Goal: Entertainment & Leisure: Browse casually

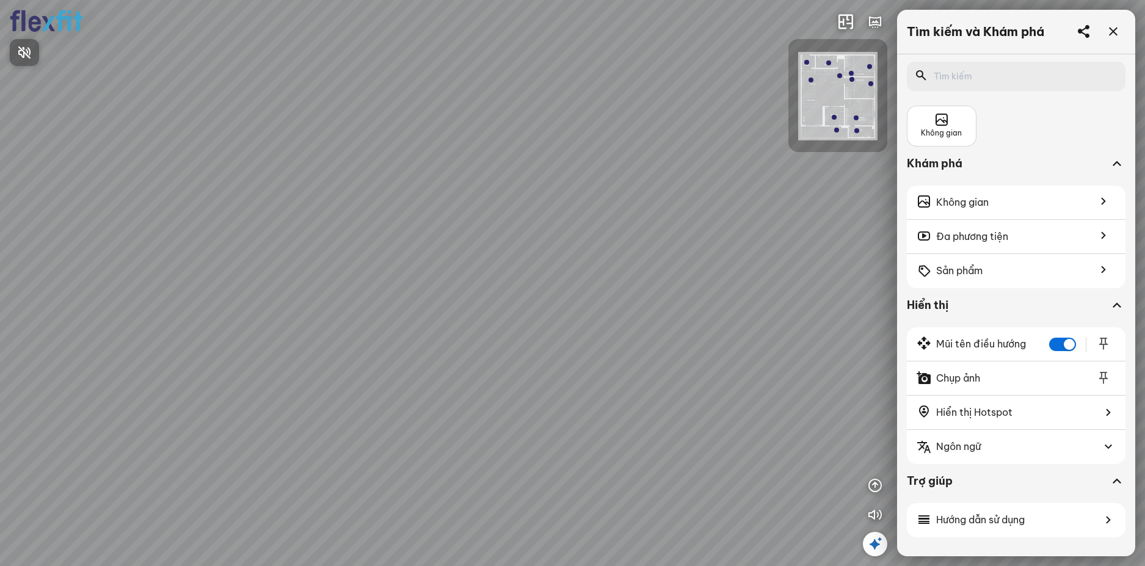
drag, startPoint x: 532, startPoint y: 386, endPoint x: 340, endPoint y: 335, distance: 199.1
click at [310, 324] on div at bounding box center [572, 283] width 1145 height 566
drag, startPoint x: 579, startPoint y: 343, endPoint x: 363, endPoint y: 319, distance: 216.9
click at [363, 319] on div at bounding box center [572, 283] width 1145 height 566
drag, startPoint x: 348, startPoint y: 312, endPoint x: 378, endPoint y: 321, distance: 31.7
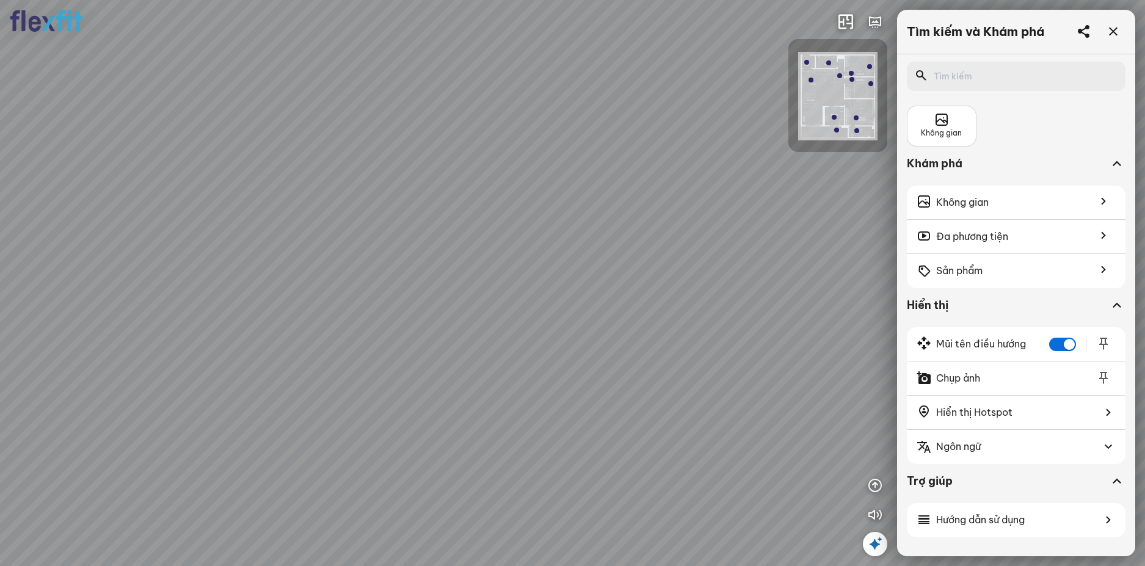
click at [327, 310] on div at bounding box center [572, 283] width 1145 height 566
drag, startPoint x: 475, startPoint y: 350, endPoint x: 184, endPoint y: 250, distance: 306.8
click at [195, 252] on div at bounding box center [572, 283] width 1145 height 566
drag, startPoint x: 417, startPoint y: 294, endPoint x: 356, endPoint y: 392, distance: 115.5
click at [356, 390] on div at bounding box center [572, 283] width 1145 height 566
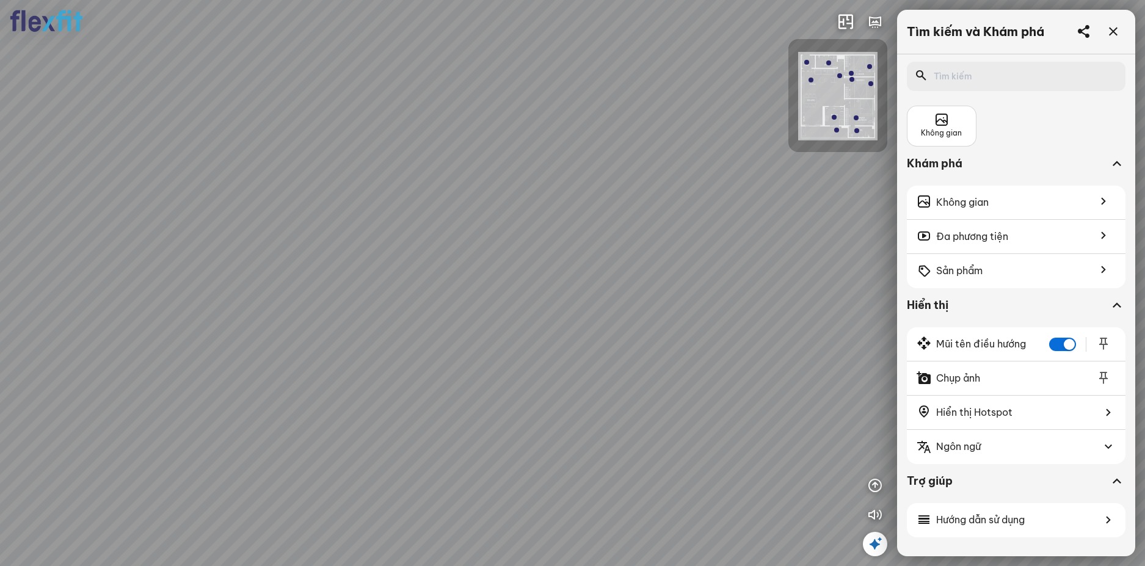
drag, startPoint x: 480, startPoint y: 294, endPoint x: 452, endPoint y: 426, distance: 134.8
click at [452, 425] on div at bounding box center [572, 283] width 1145 height 566
drag, startPoint x: 456, startPoint y: 410, endPoint x: 253, endPoint y: 364, distance: 207.9
click at [255, 365] on div at bounding box center [572, 283] width 1145 height 566
drag, startPoint x: 368, startPoint y: 383, endPoint x: 556, endPoint y: 264, distance: 222.2
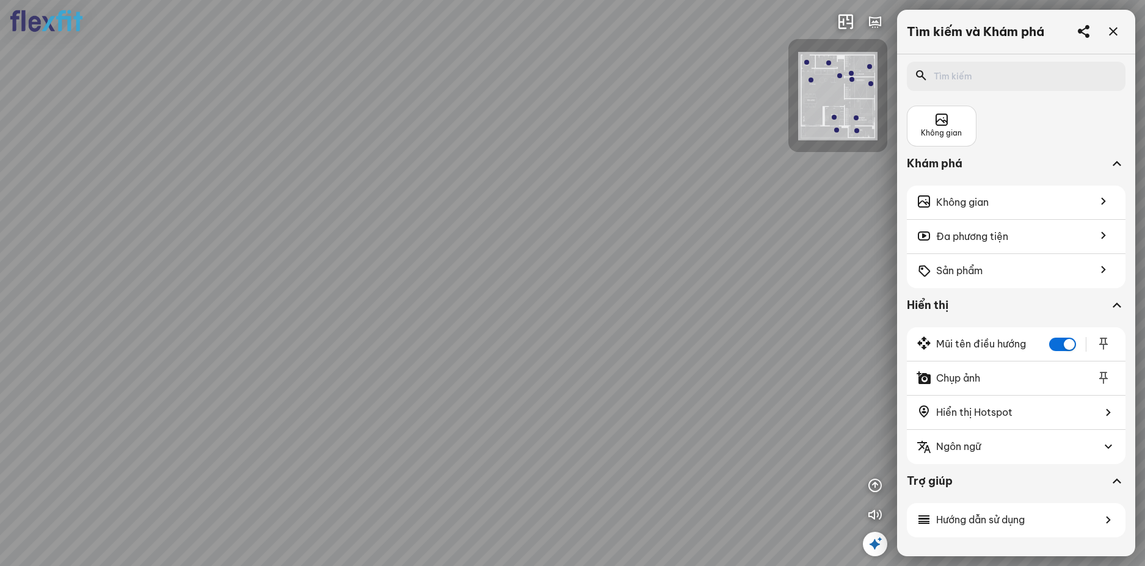
click at [525, 274] on div at bounding box center [572, 283] width 1145 height 566
drag, startPoint x: 367, startPoint y: 308, endPoint x: 432, endPoint y: 280, distance: 71.1
click at [428, 281] on div at bounding box center [572, 283] width 1145 height 566
drag, startPoint x: 426, startPoint y: 346, endPoint x: 406, endPoint y: 386, distance: 45.1
click at [406, 386] on div at bounding box center [572, 283] width 1145 height 566
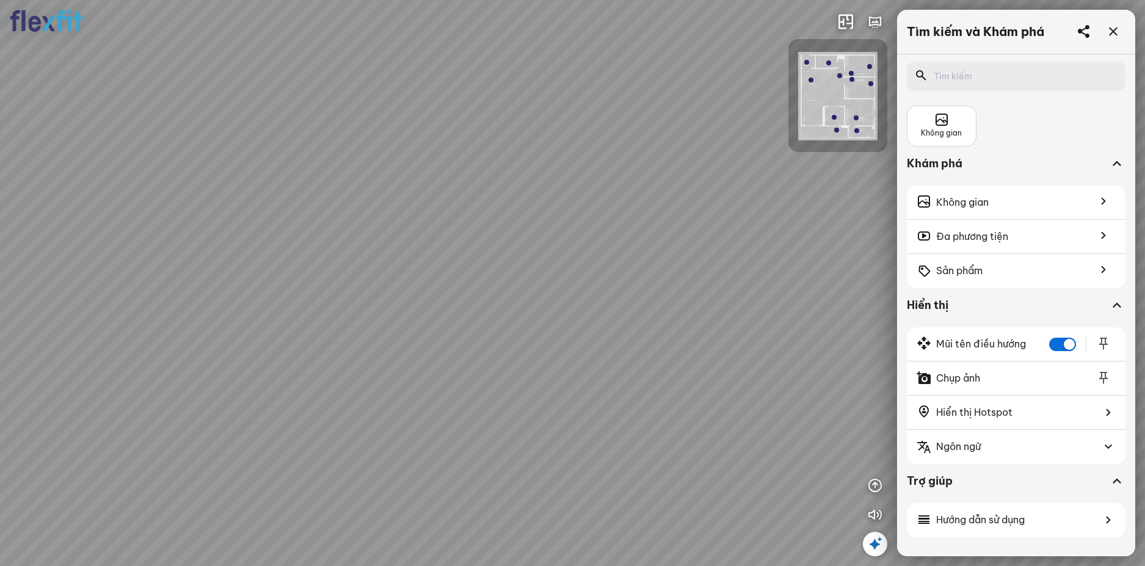
drag, startPoint x: 431, startPoint y: 360, endPoint x: 494, endPoint y: 379, distance: 65.9
click at [494, 379] on div at bounding box center [572, 283] width 1145 height 566
drag, startPoint x: 502, startPoint y: 351, endPoint x: 498, endPoint y: 392, distance: 41.1
click at [498, 392] on div at bounding box center [572, 283] width 1145 height 566
drag, startPoint x: 580, startPoint y: 409, endPoint x: 408, endPoint y: 357, distance: 179.9
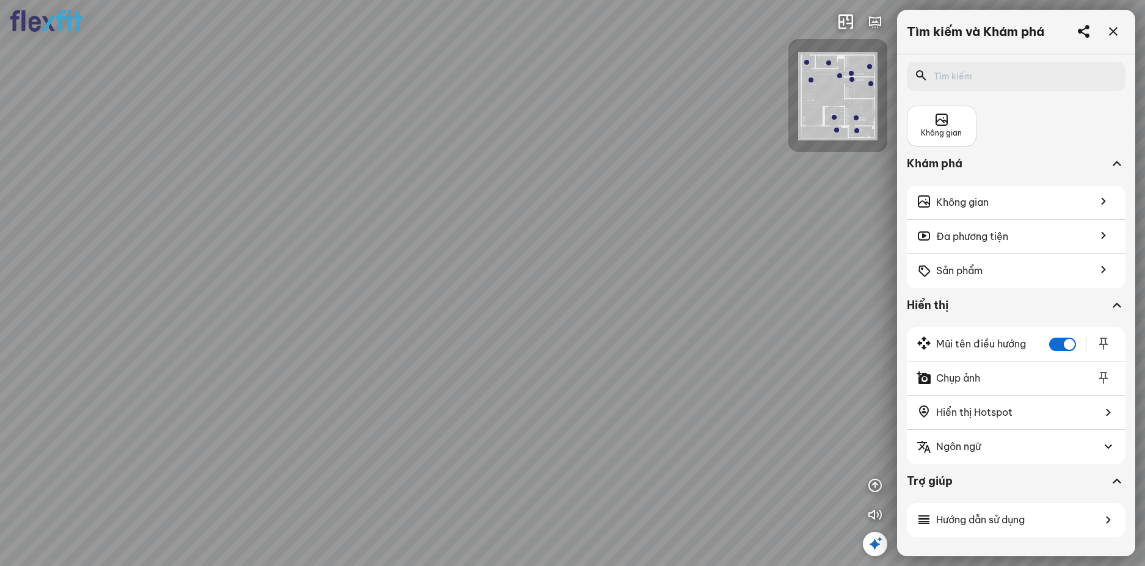
click at [408, 357] on div at bounding box center [572, 283] width 1145 height 566
drag, startPoint x: 627, startPoint y: 222, endPoint x: 445, endPoint y: 211, distance: 181.8
click at [452, 212] on div at bounding box center [572, 283] width 1145 height 566
drag, startPoint x: 476, startPoint y: 257, endPoint x: 380, endPoint y: 224, distance: 101.2
click at [380, 224] on div at bounding box center [572, 283] width 1145 height 566
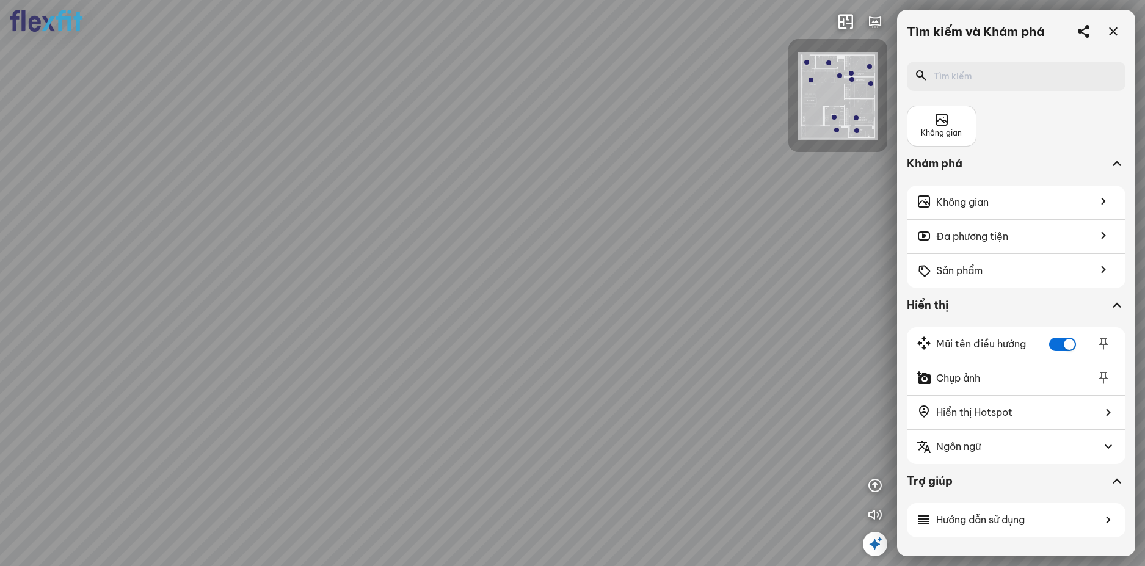
drag, startPoint x: 392, startPoint y: 266, endPoint x: 344, endPoint y: 276, distance: 49.4
click at [344, 276] on div at bounding box center [572, 283] width 1145 height 566
click at [425, 329] on div at bounding box center [572, 283] width 1145 height 566
drag, startPoint x: 436, startPoint y: 342, endPoint x: 440, endPoint y: 367, distance: 25.4
click at [440, 367] on div at bounding box center [572, 283] width 1145 height 566
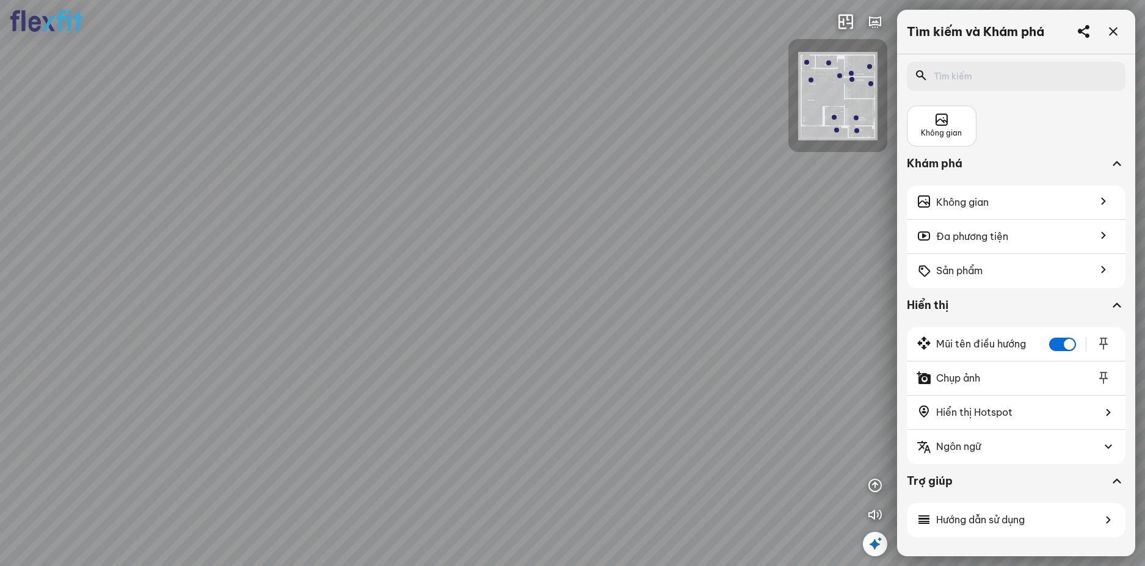
drag, startPoint x: 444, startPoint y: 362, endPoint x: 529, endPoint y: 403, distance: 94.3
click at [529, 403] on div at bounding box center [572, 283] width 1145 height 566
drag, startPoint x: 486, startPoint y: 403, endPoint x: 539, endPoint y: 297, distance: 119.1
click at [522, 321] on div at bounding box center [572, 283] width 1145 height 566
drag, startPoint x: 487, startPoint y: 321, endPoint x: 635, endPoint y: 302, distance: 149.6
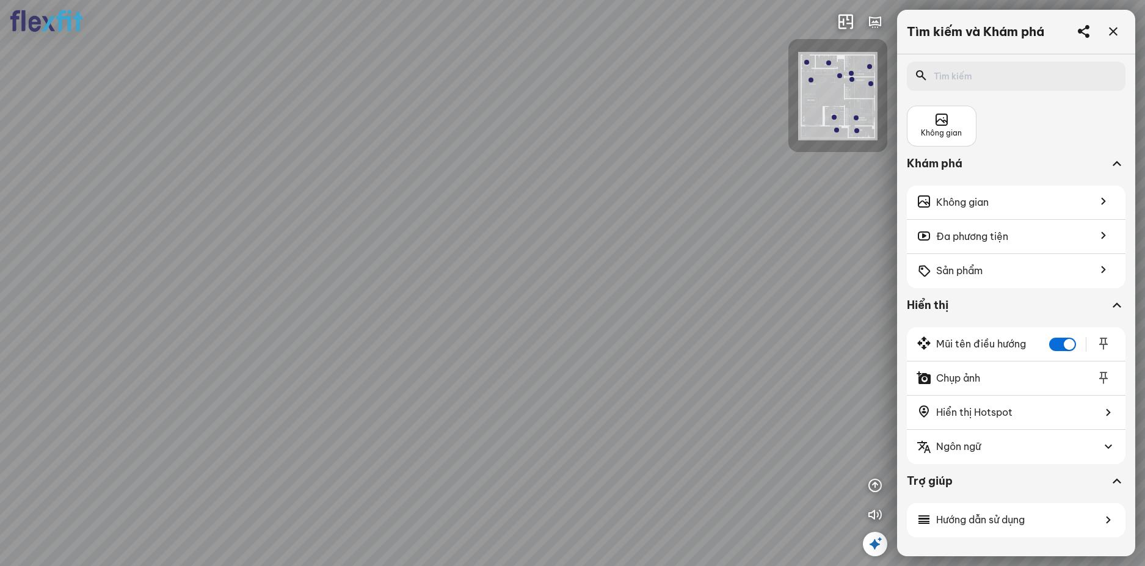
click at [635, 302] on div at bounding box center [572, 283] width 1145 height 566
drag, startPoint x: 508, startPoint y: 314, endPoint x: 573, endPoint y: 287, distance: 70.7
click at [573, 287] on div at bounding box center [572, 283] width 1145 height 566
drag, startPoint x: 513, startPoint y: 309, endPoint x: 668, endPoint y: 307, distance: 155.8
click at [651, 304] on div at bounding box center [572, 283] width 1145 height 566
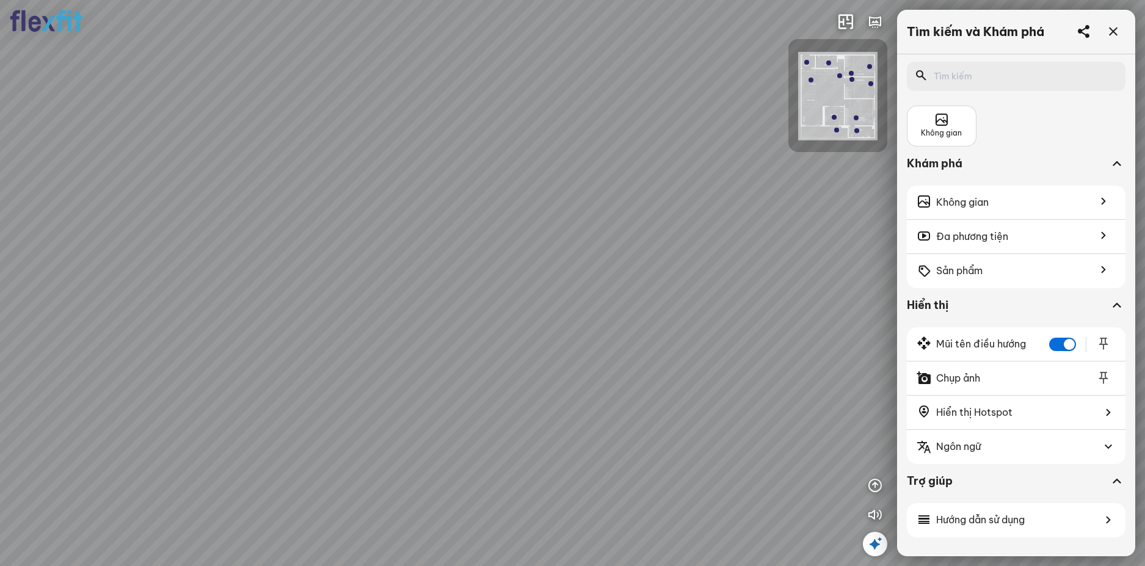
drag, startPoint x: 521, startPoint y: 308, endPoint x: 665, endPoint y: 299, distance: 143.8
click at [665, 296] on div at bounding box center [572, 283] width 1145 height 566
drag, startPoint x: 604, startPoint y: 291, endPoint x: 656, endPoint y: 286, distance: 52.2
click at [646, 286] on div at bounding box center [572, 283] width 1145 height 566
drag, startPoint x: 594, startPoint y: 289, endPoint x: 715, endPoint y: 328, distance: 127.1
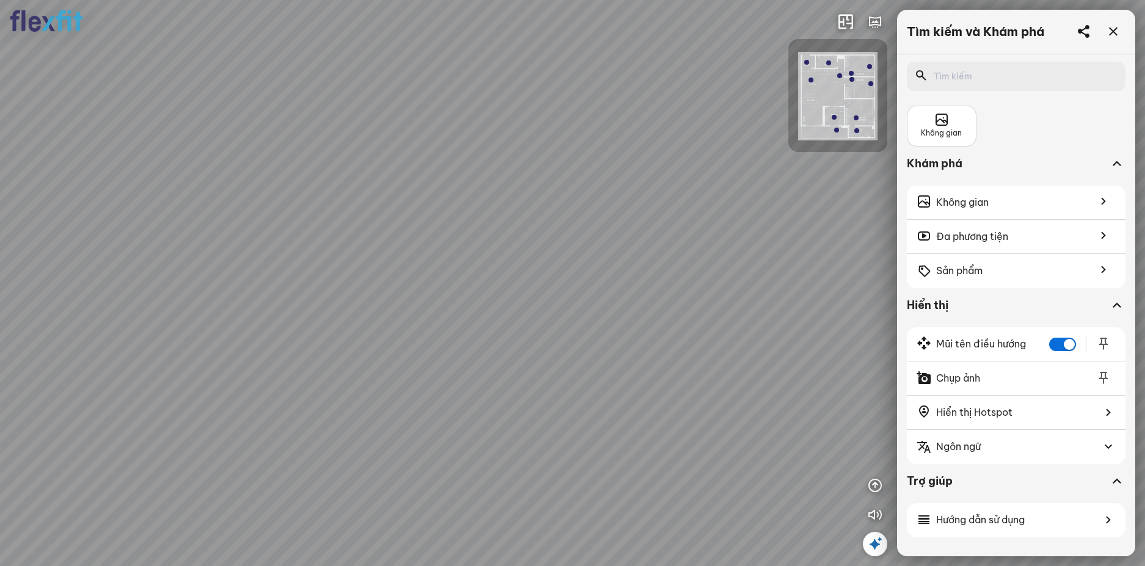
click at [715, 328] on div at bounding box center [572, 283] width 1145 height 566
drag, startPoint x: 764, startPoint y: 337, endPoint x: 784, endPoint y: 341, distance: 20.6
click at [780, 339] on div at bounding box center [572, 283] width 1145 height 566
drag, startPoint x: 666, startPoint y: 321, endPoint x: 735, endPoint y: 341, distance: 71.7
click at [734, 341] on div at bounding box center [572, 283] width 1145 height 566
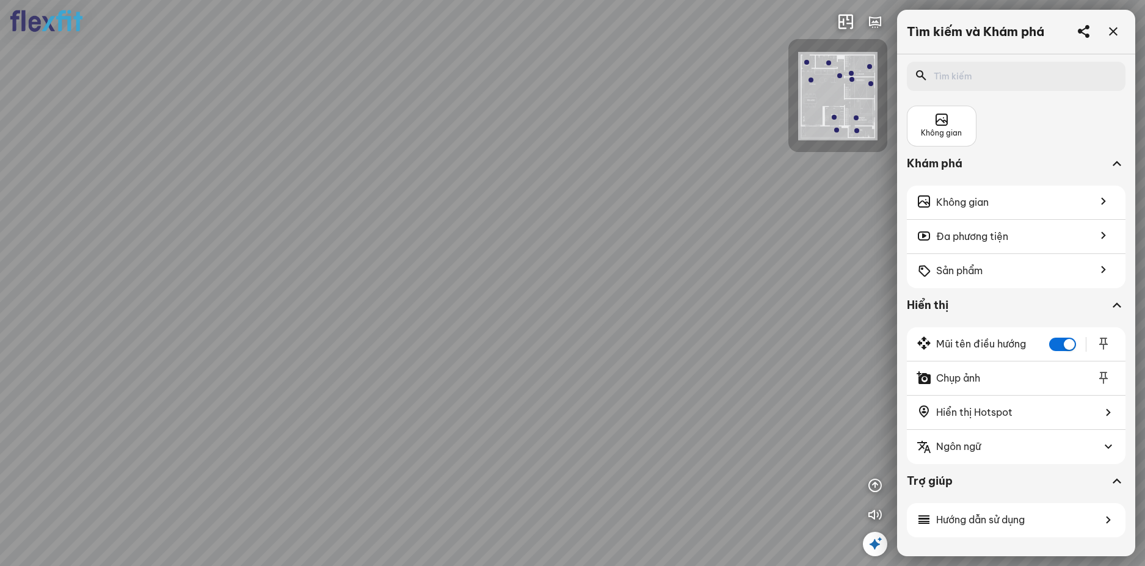
drag, startPoint x: 626, startPoint y: 352, endPoint x: 420, endPoint y: 297, distance: 212.3
click at [434, 301] on div at bounding box center [572, 283] width 1145 height 566
click at [852, 77] on div at bounding box center [852, 79] width 5 height 5
click at [314, 255] on div at bounding box center [572, 283] width 1145 height 566
drag, startPoint x: 463, startPoint y: 239, endPoint x: 357, endPoint y: 321, distance: 133.7
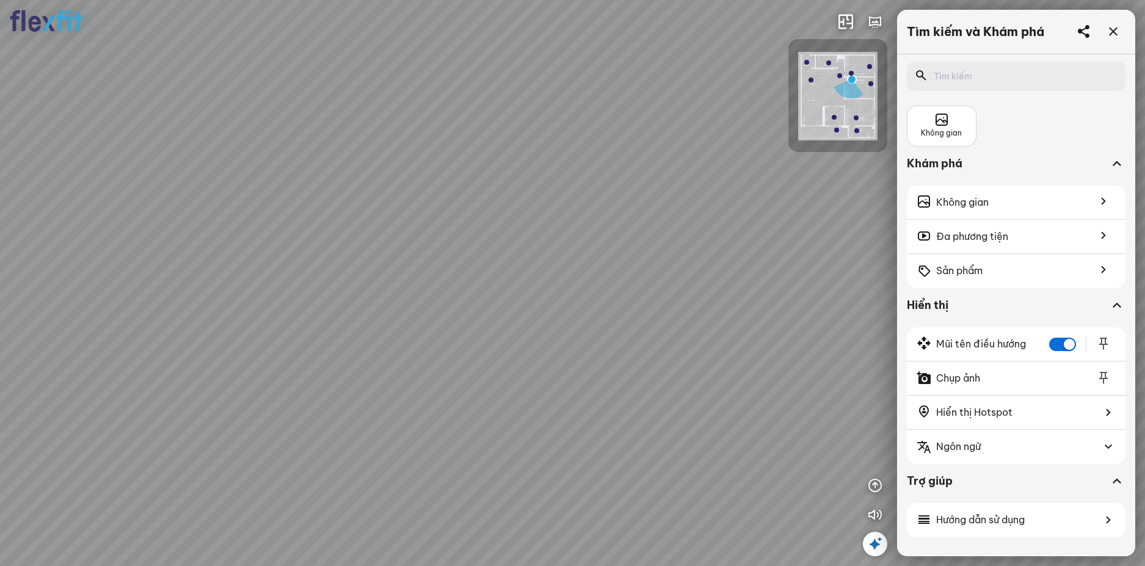
click at [357, 321] on div "Phòng khách" at bounding box center [572, 283] width 1145 height 566
click at [510, 373] on div "Phòng khách" at bounding box center [572, 283] width 1145 height 566
drag, startPoint x: 428, startPoint y: 346, endPoint x: 626, endPoint y: 290, distance: 205.7
click at [626, 290] on div "Phòng khách" at bounding box center [572, 283] width 1145 height 566
drag, startPoint x: 607, startPoint y: 261, endPoint x: 717, endPoint y: 222, distance: 116.7
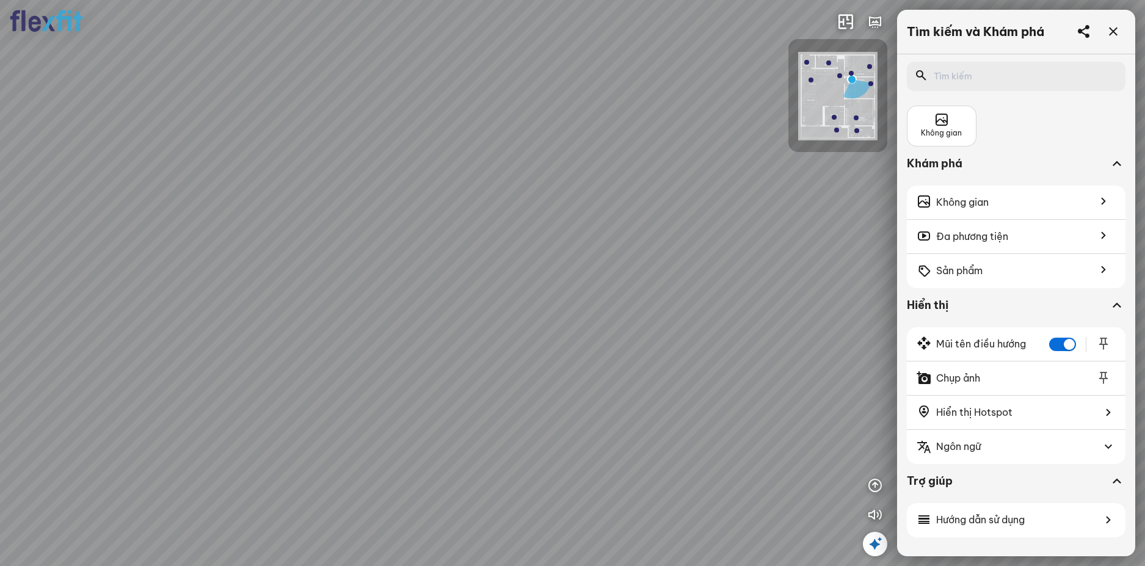
click at [712, 222] on div "Phòng khách" at bounding box center [572, 283] width 1145 height 566
click at [644, 200] on div "Phòng khách" at bounding box center [572, 283] width 1145 height 566
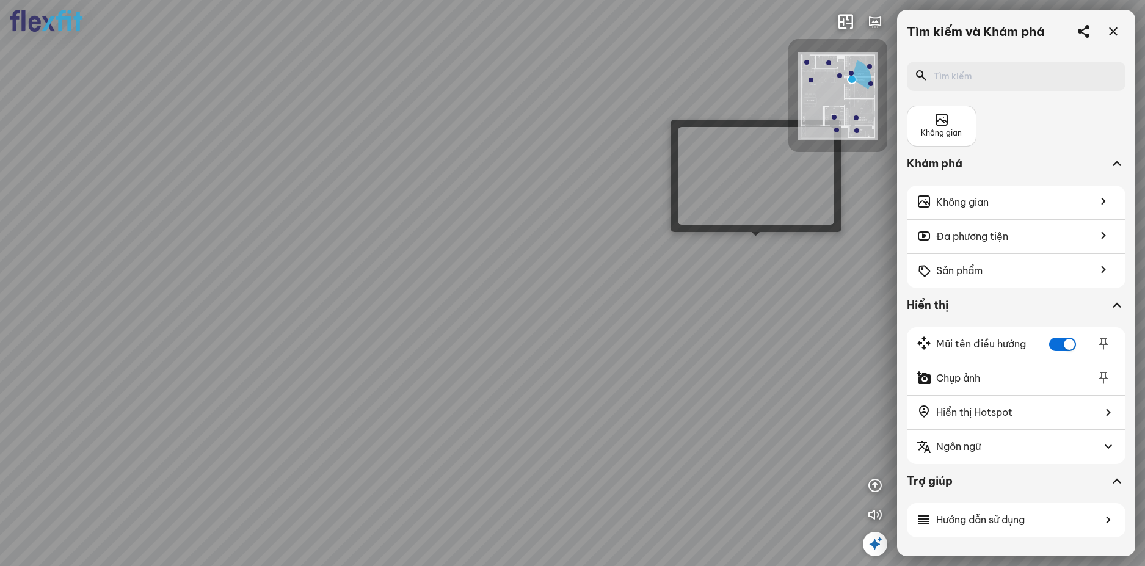
click at [760, 247] on div "Phòng khách" at bounding box center [572, 283] width 1145 height 566
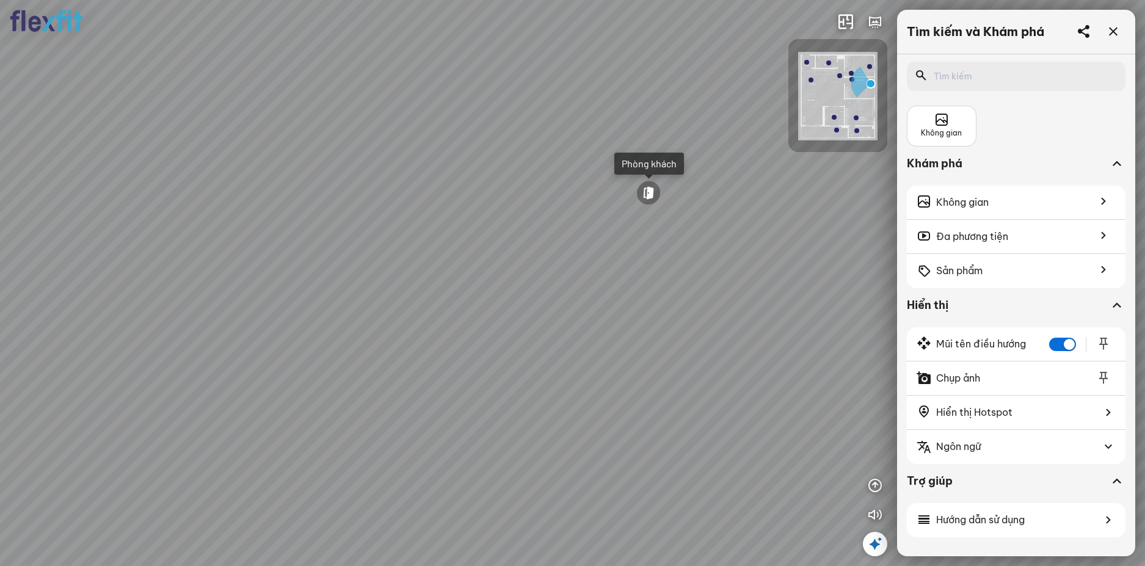
drag, startPoint x: 671, startPoint y: 280, endPoint x: 500, endPoint y: 301, distance: 172.3
click at [501, 301] on div "Phòng khách" at bounding box center [572, 283] width 1145 height 566
click at [494, 289] on div "Phòng khách" at bounding box center [572, 283] width 1145 height 566
click at [425, 219] on div at bounding box center [424, 214] width 29 height 27
drag, startPoint x: 476, startPoint y: 248, endPoint x: 670, endPoint y: 263, distance: 194.8
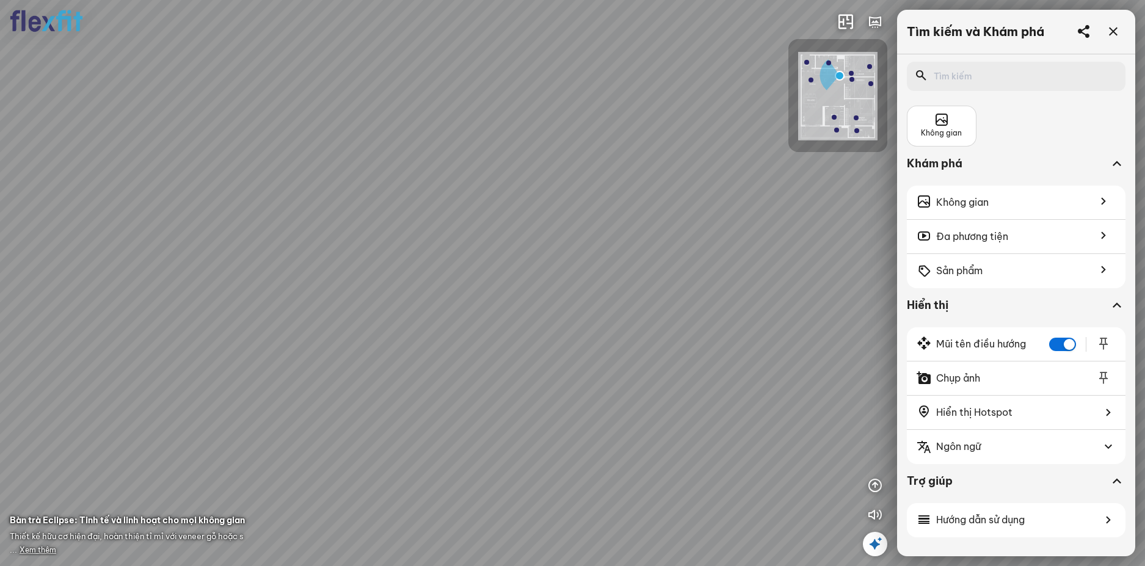
click at [667, 262] on div at bounding box center [572, 283] width 1145 height 566
drag, startPoint x: 636, startPoint y: 269, endPoint x: 737, endPoint y: 285, distance: 102.6
click at [735, 283] on div "Bếp WC Phòng ngủ master Phòng ngủ Phòng ngủ" at bounding box center [572, 283] width 1145 height 566
drag, startPoint x: 538, startPoint y: 254, endPoint x: 687, endPoint y: 252, distance: 149.7
click at [666, 252] on div "Bếp WC Phòng ngủ master Phòng ngủ Phòng ngủ" at bounding box center [572, 283] width 1145 height 566
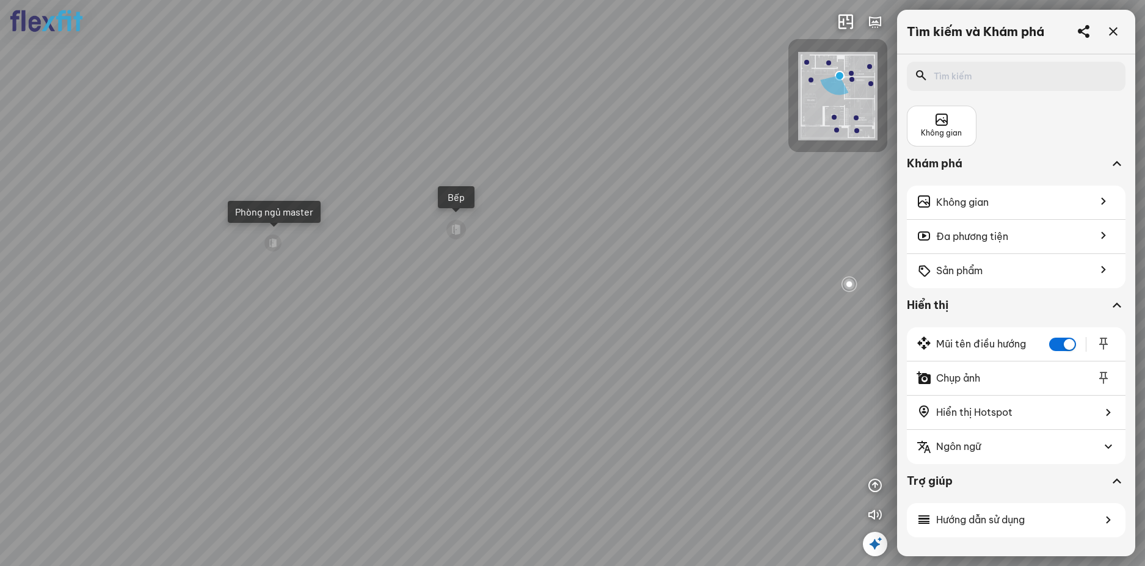
click at [468, 202] on div "Bếp" at bounding box center [456, 197] width 37 height 22
drag, startPoint x: 569, startPoint y: 267, endPoint x: 626, endPoint y: 183, distance: 101.5
click at [616, 193] on div at bounding box center [572, 283] width 1145 height 566
drag, startPoint x: 538, startPoint y: 244, endPoint x: 486, endPoint y: 203, distance: 66.1
click at [486, 203] on div at bounding box center [572, 283] width 1145 height 566
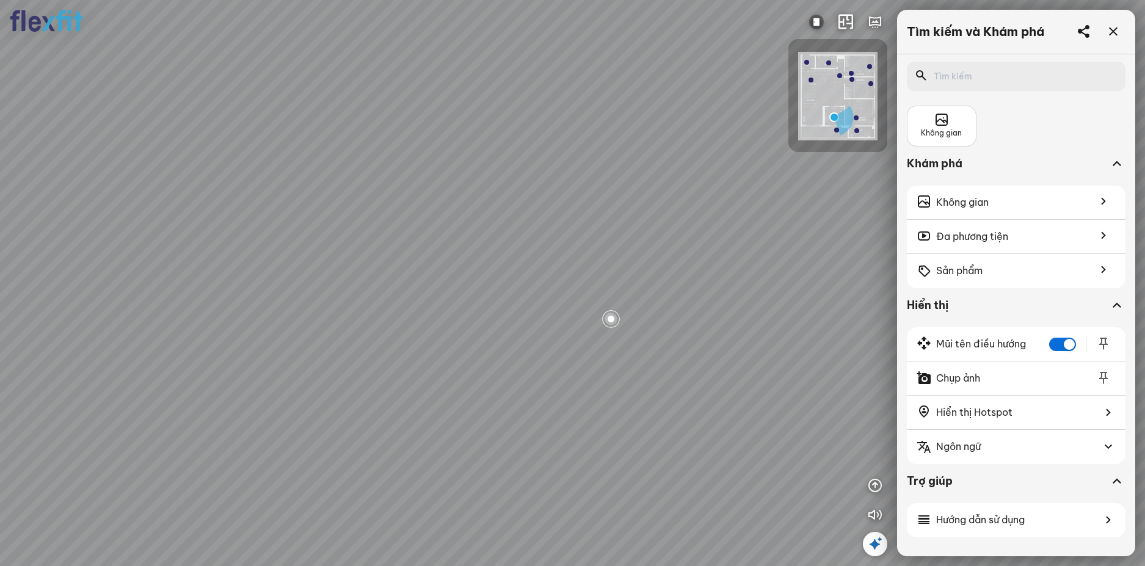
drag, startPoint x: 443, startPoint y: 211, endPoint x: 775, endPoint y: 224, distance: 332.6
click at [733, 213] on div at bounding box center [572, 283] width 1145 height 566
drag, startPoint x: 435, startPoint y: 240, endPoint x: 664, endPoint y: 208, distance: 231.3
click at [652, 209] on div at bounding box center [572, 283] width 1145 height 566
drag, startPoint x: 520, startPoint y: 220, endPoint x: 530, endPoint y: 362, distance: 142.7
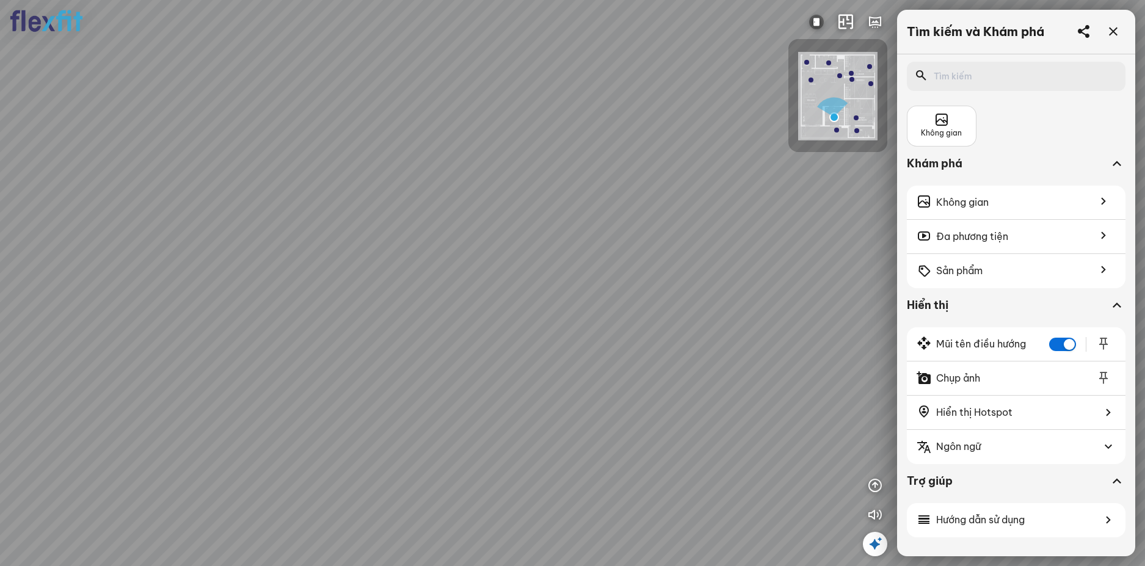
click at [529, 358] on div at bounding box center [572, 283] width 1145 height 566
drag, startPoint x: 517, startPoint y: 329, endPoint x: 566, endPoint y: 291, distance: 61.9
click at [566, 291] on div at bounding box center [572, 283] width 1145 height 566
drag, startPoint x: 543, startPoint y: 285, endPoint x: 604, endPoint y: 240, distance: 75.6
click at [602, 241] on div at bounding box center [572, 283] width 1145 height 566
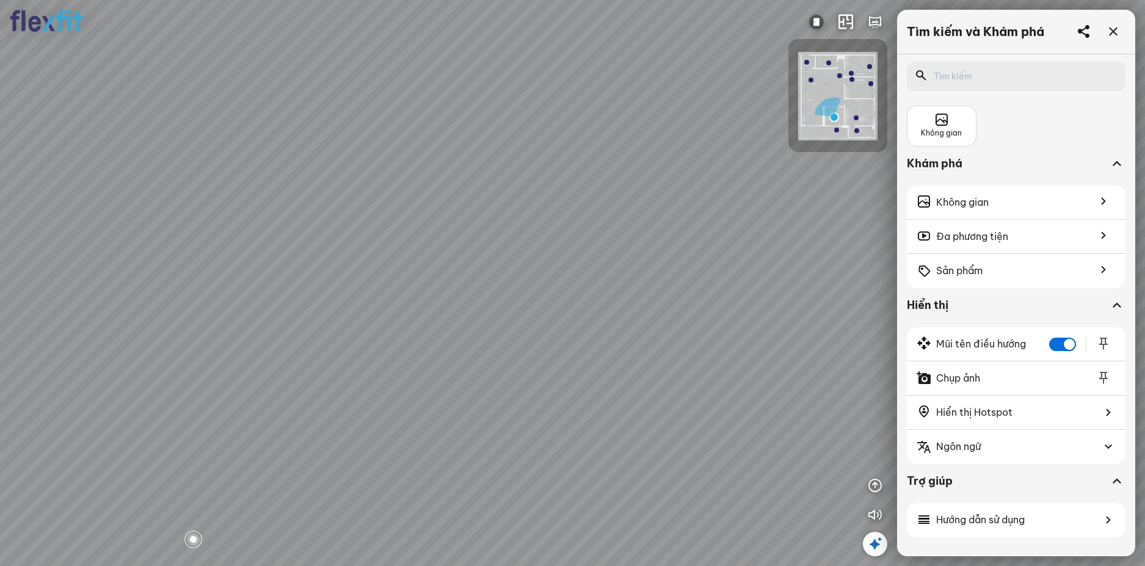
click at [612, 223] on div at bounding box center [572, 283] width 1145 height 566
drag, startPoint x: 598, startPoint y: 227, endPoint x: 500, endPoint y: 243, distance: 99.6
click at [498, 243] on div at bounding box center [572, 283] width 1145 height 566
click at [873, 84] on div at bounding box center [871, 83] width 5 height 5
drag
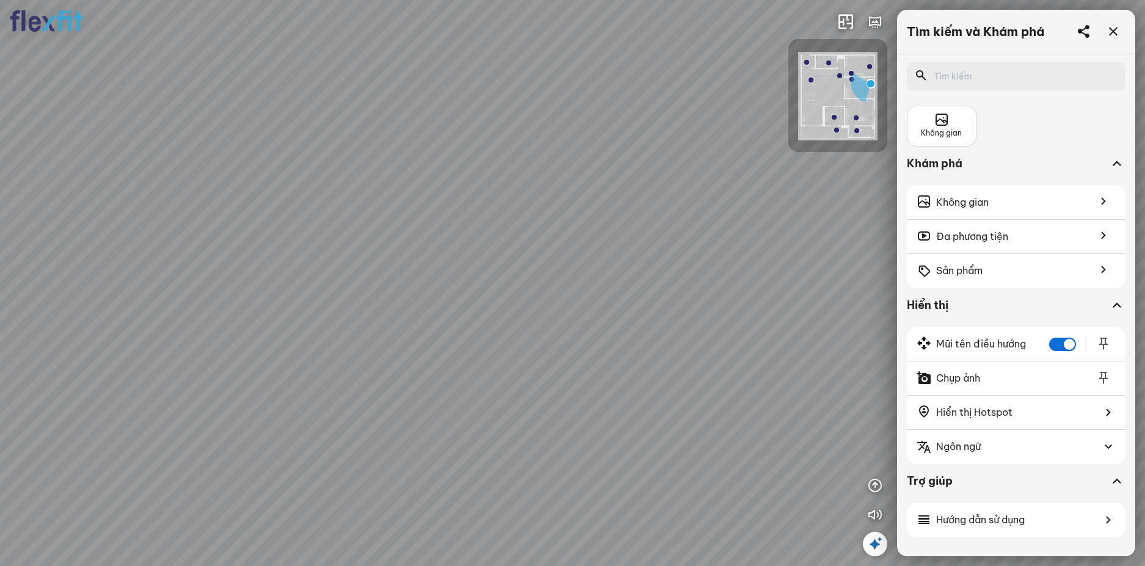
click at [412, 282] on div "Phòng khách" at bounding box center [572, 283] width 1145 height 566
click at [585, 224] on div at bounding box center [587, 223] width 24 height 24
